Goal: Task Accomplishment & Management: Use online tool/utility

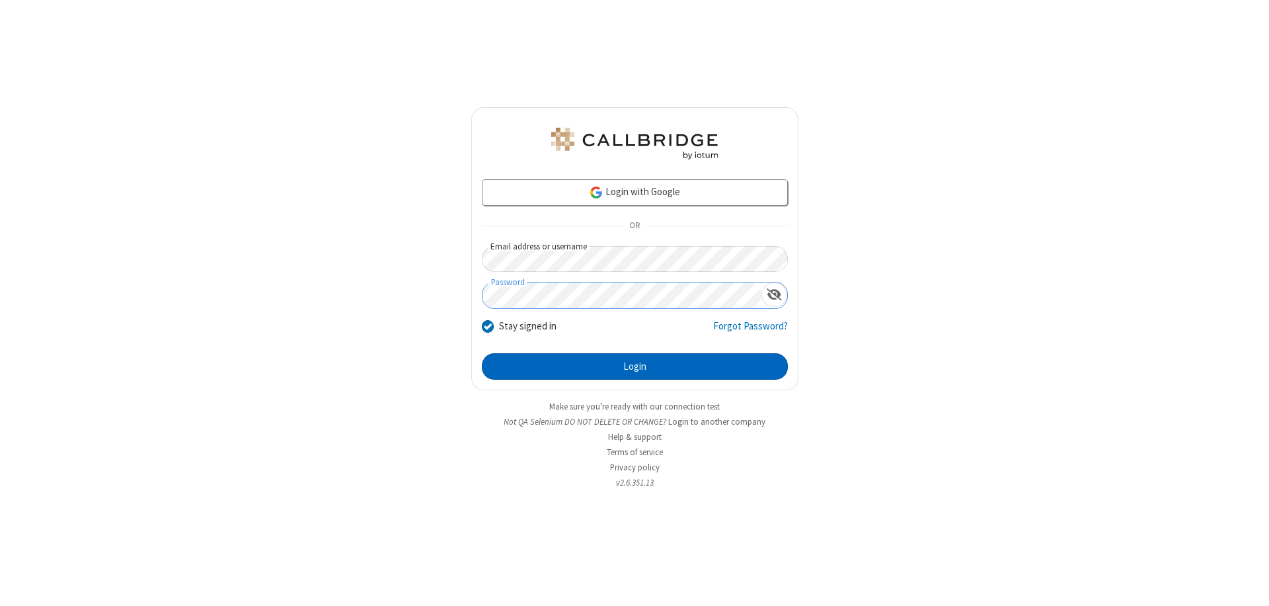
click at [635, 366] on button "Login" at bounding box center [635, 366] width 306 height 26
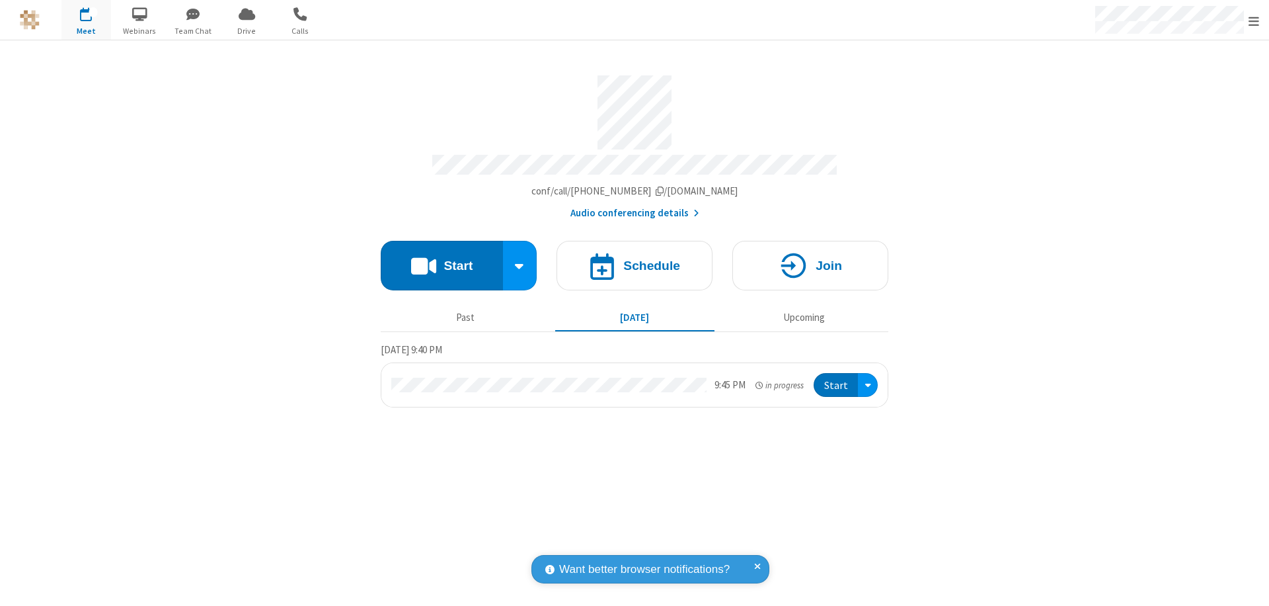
click at [1254, 20] on span "Open menu" at bounding box center [1254, 21] width 11 height 13
click at [247, 30] on span "Drive" at bounding box center [247, 31] width 50 height 12
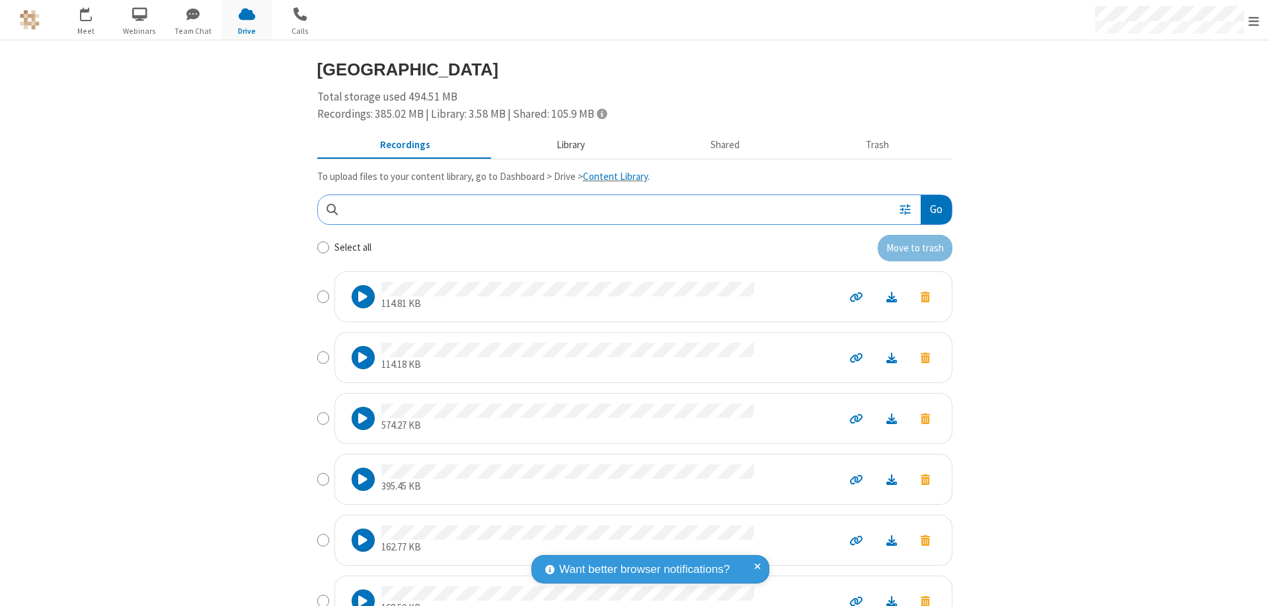
click at [564, 145] on button "Library" at bounding box center [570, 145] width 155 height 25
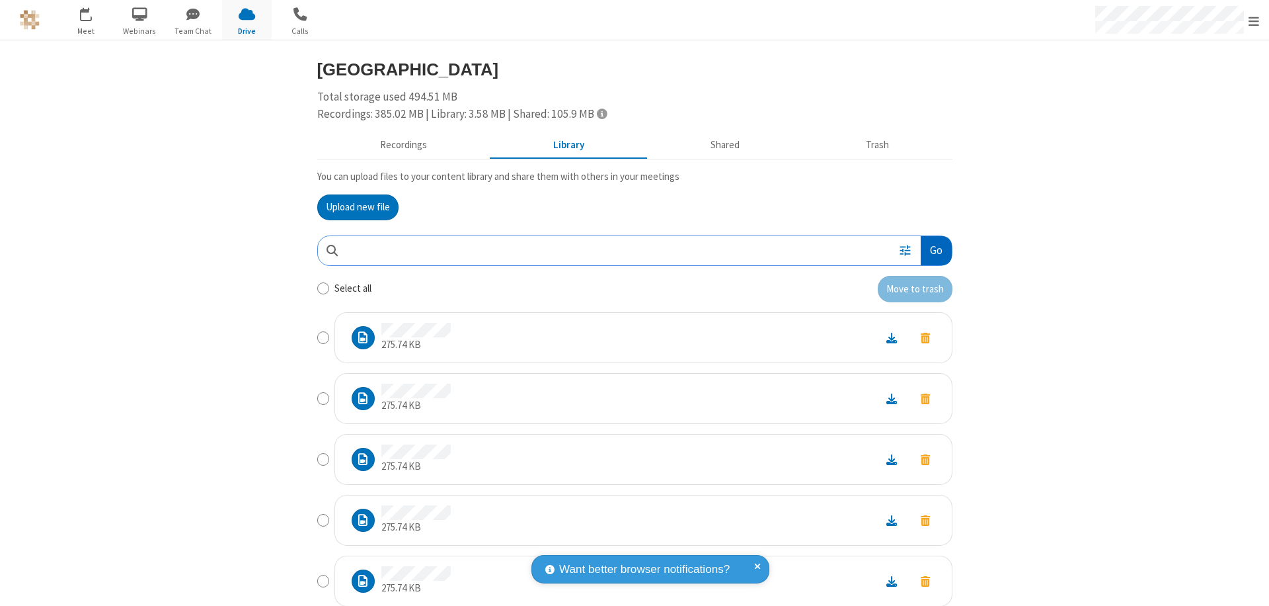
click at [931, 250] on button "Go" at bounding box center [936, 251] width 30 height 30
click at [352, 207] on button "Upload new file" at bounding box center [357, 207] width 81 height 26
